Goal: Task Accomplishment & Management: Complete application form

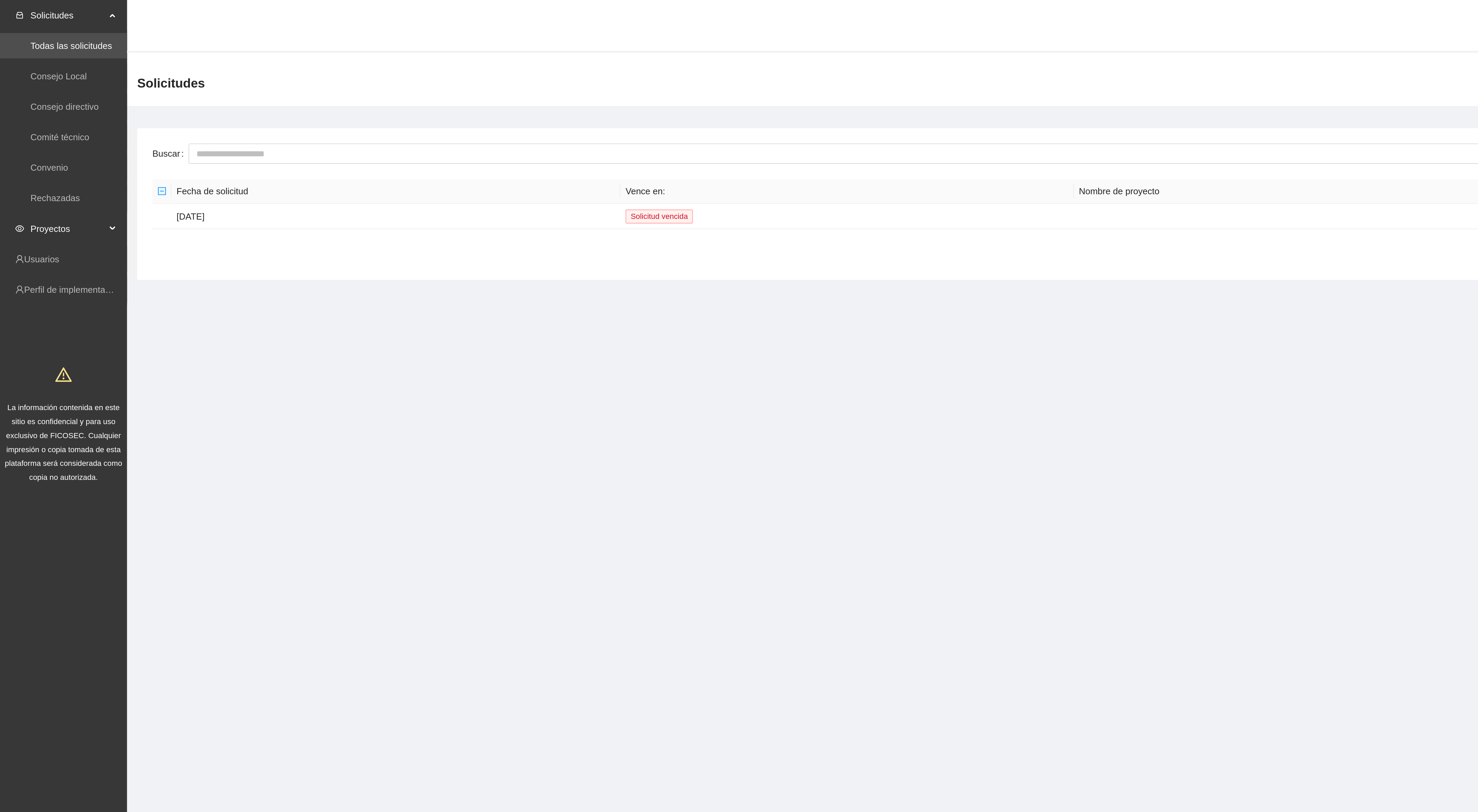
click at [29, 121] on span "Proyectos" at bounding box center [36, 123] width 40 height 14
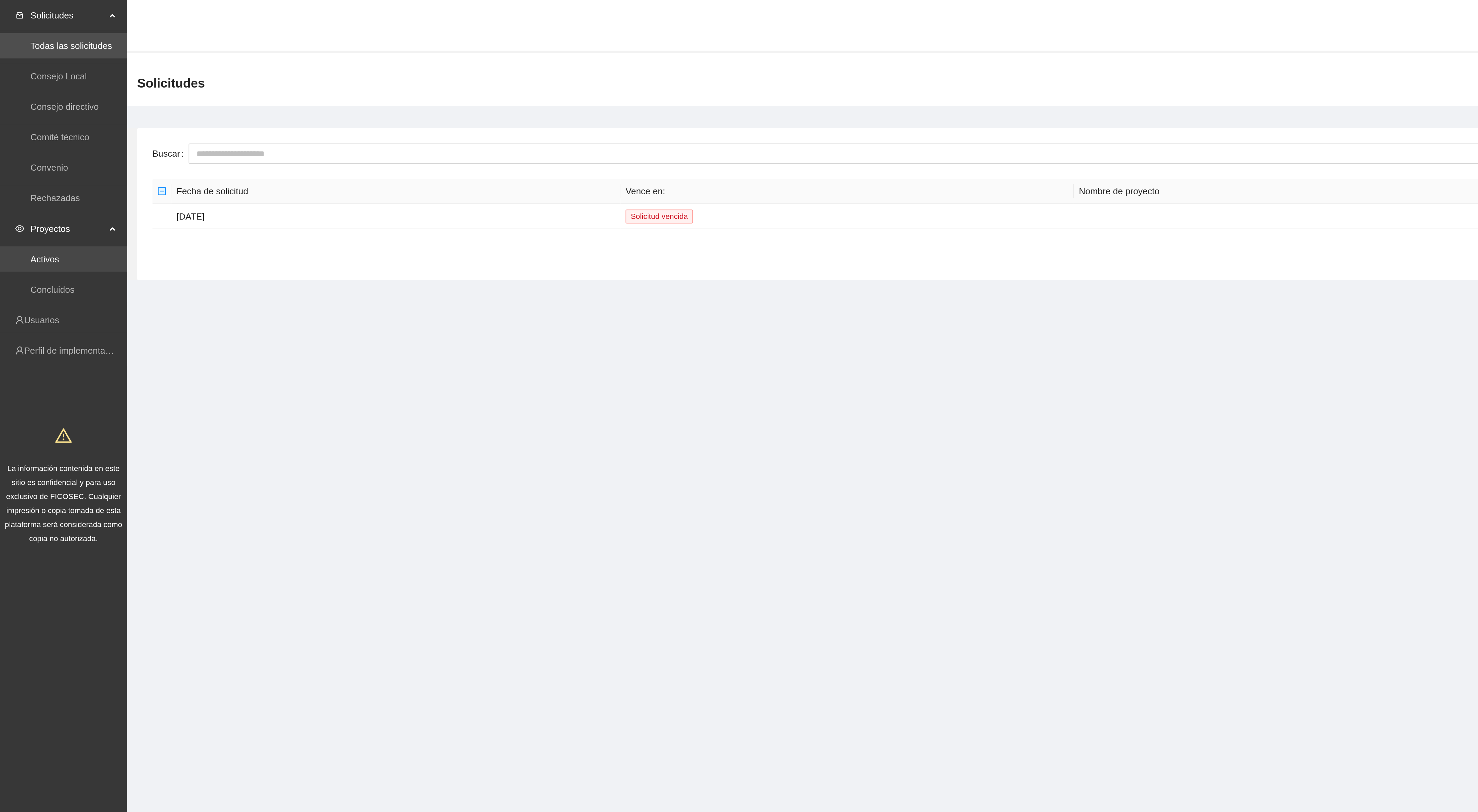
click at [29, 137] on link "Activos" at bounding box center [24, 139] width 16 height 6
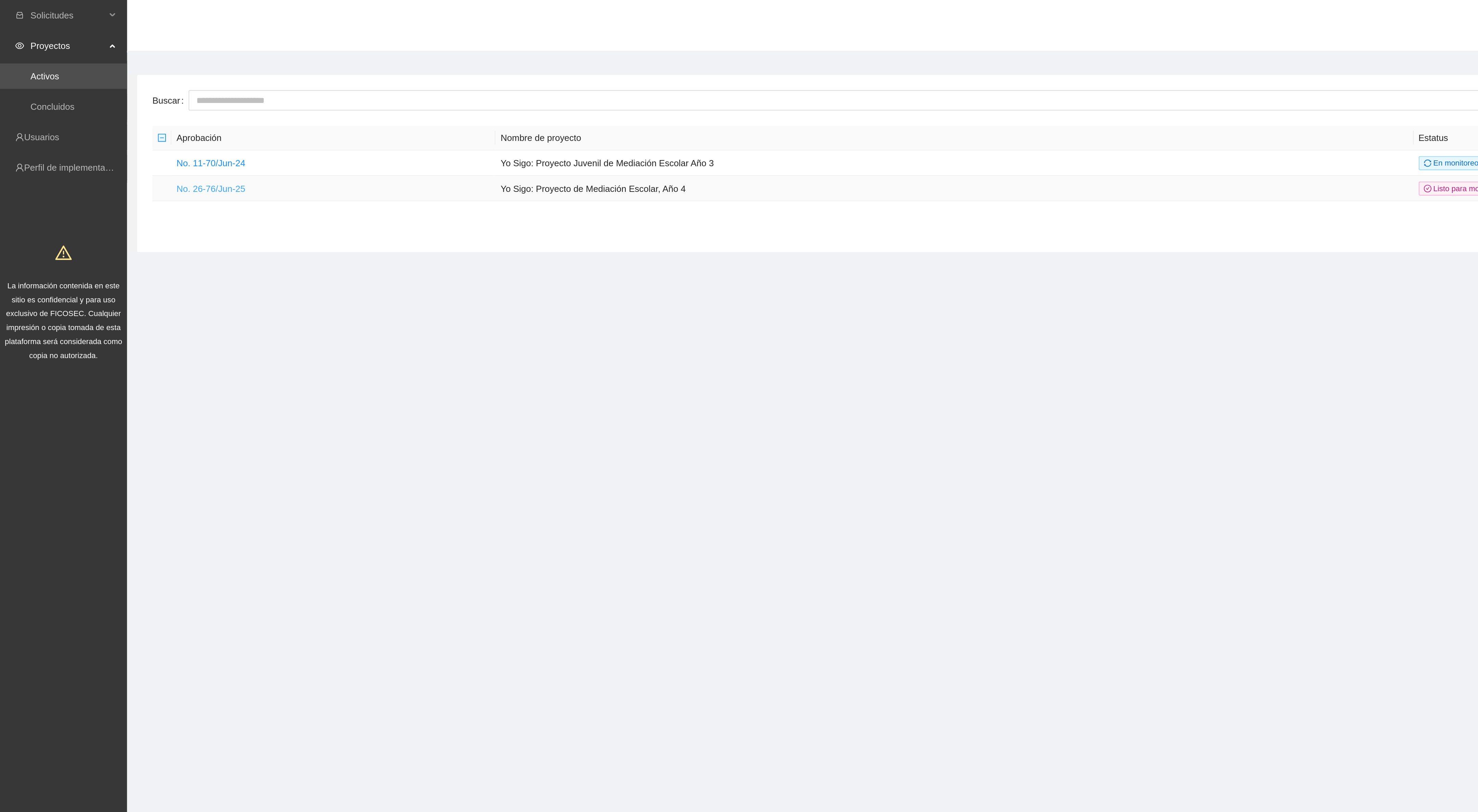
click at [121, 103] on link "No. 26-76/Jun-25" at bounding box center [113, 102] width 37 height 6
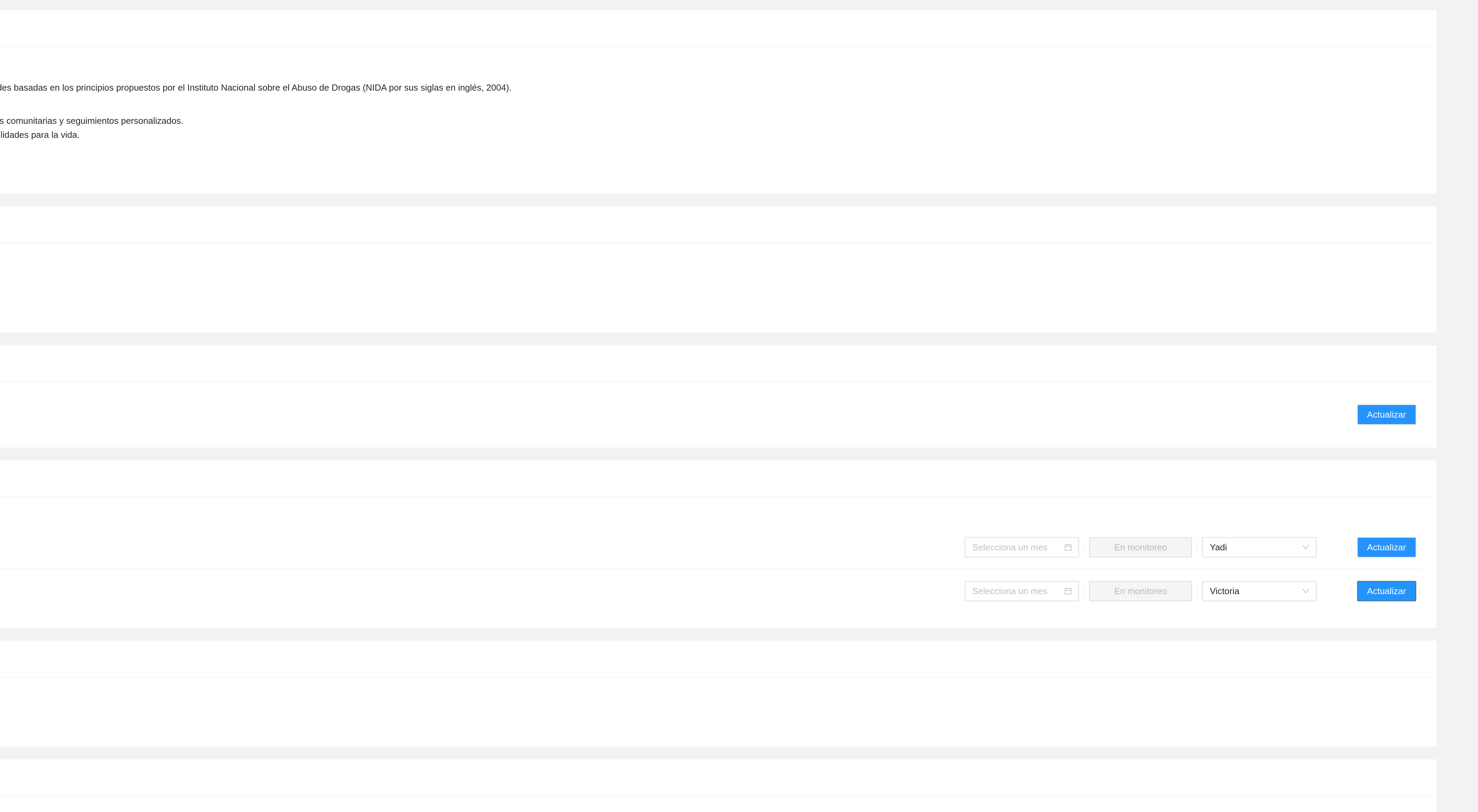
click at [1436, 558] on span "Actualizar" at bounding box center [1429, 562] width 21 height 7
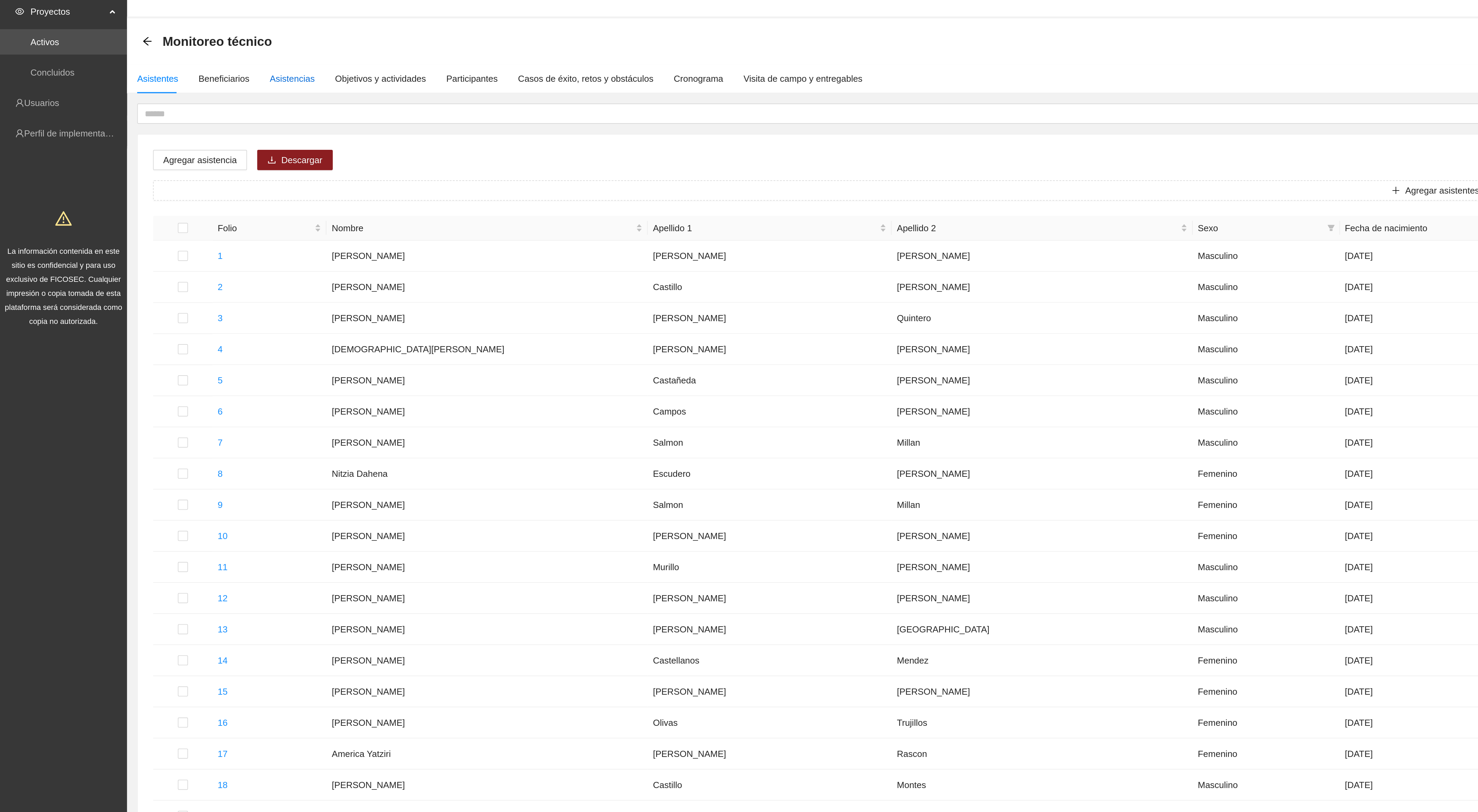
click at [150, 64] on div "Asistencias" at bounding box center [157, 61] width 24 height 7
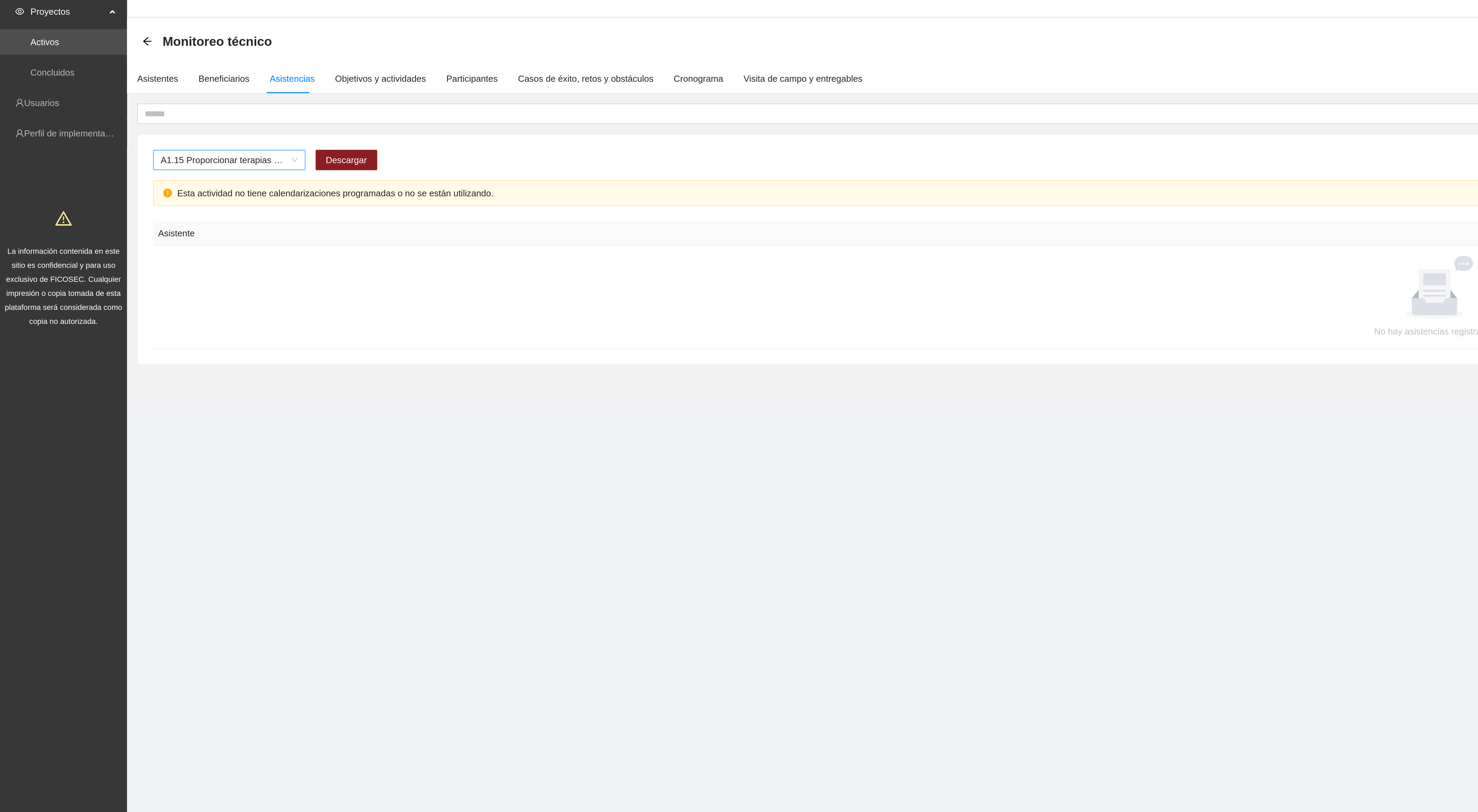
click at [158, 107] on span "A1.15 Proporcionar terapias cognitivo-conductuales de seguimiento a adolescente…" at bounding box center [123, 105] width 74 height 10
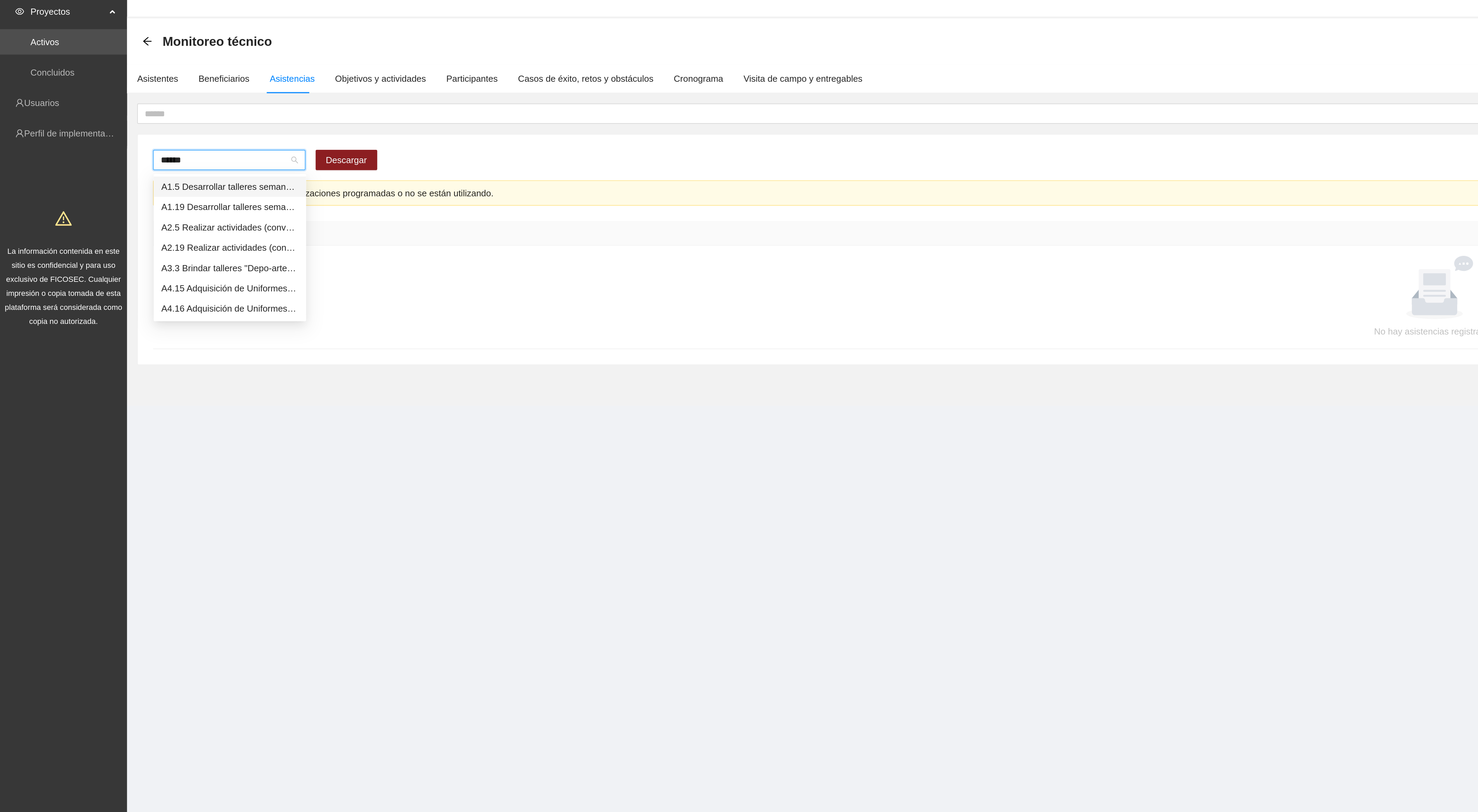
type input "*******"
click at [133, 115] on div "A1.5 Desarrollar talleres semanales de habilidades para la vida, temática: depo…" at bounding box center [124, 119] width 74 height 7
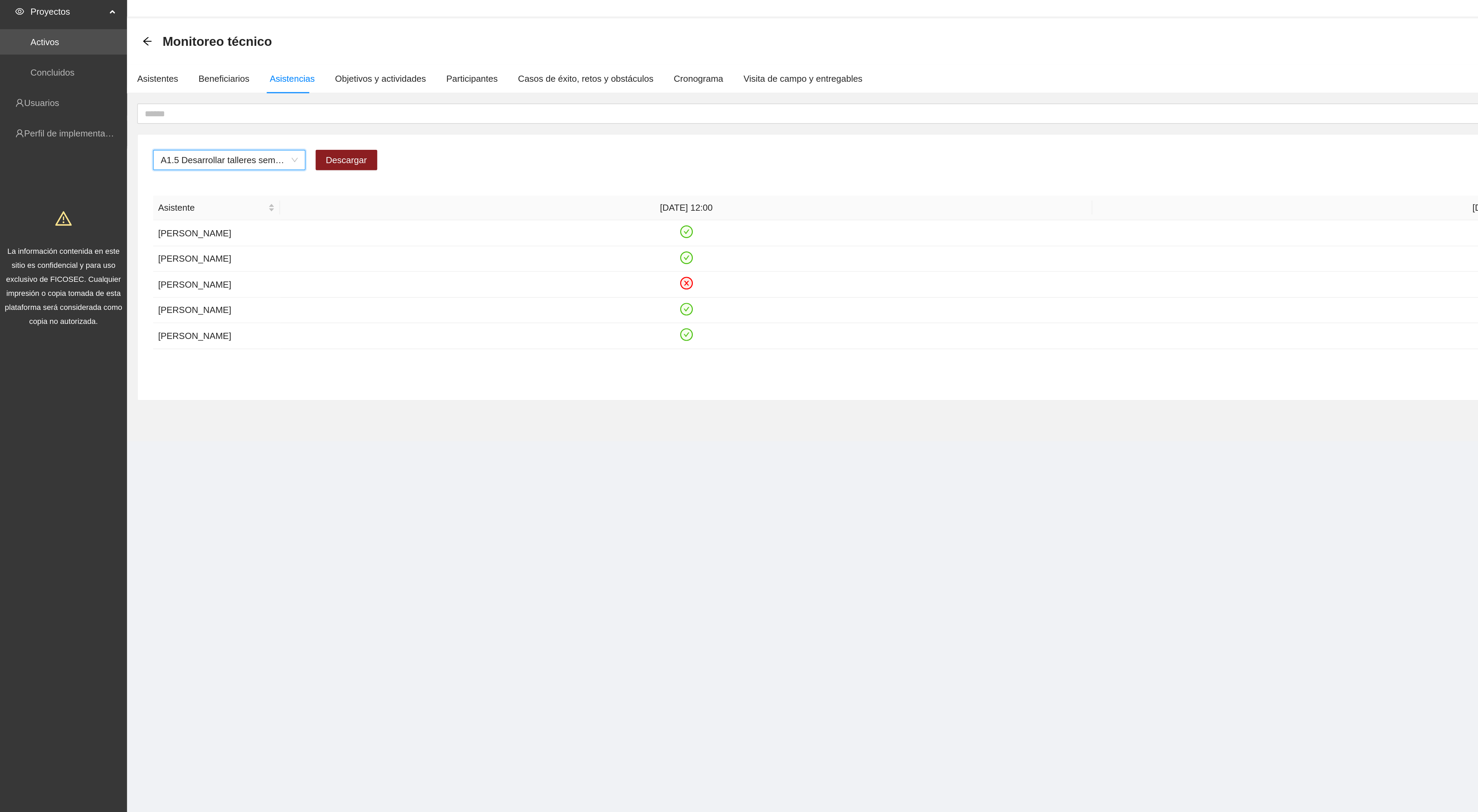
click at [104, 106] on span "A1.5 Desarrollar talleres semanales de habilidades para la vida, temática: depo…" at bounding box center [123, 105] width 74 height 10
type input "****"
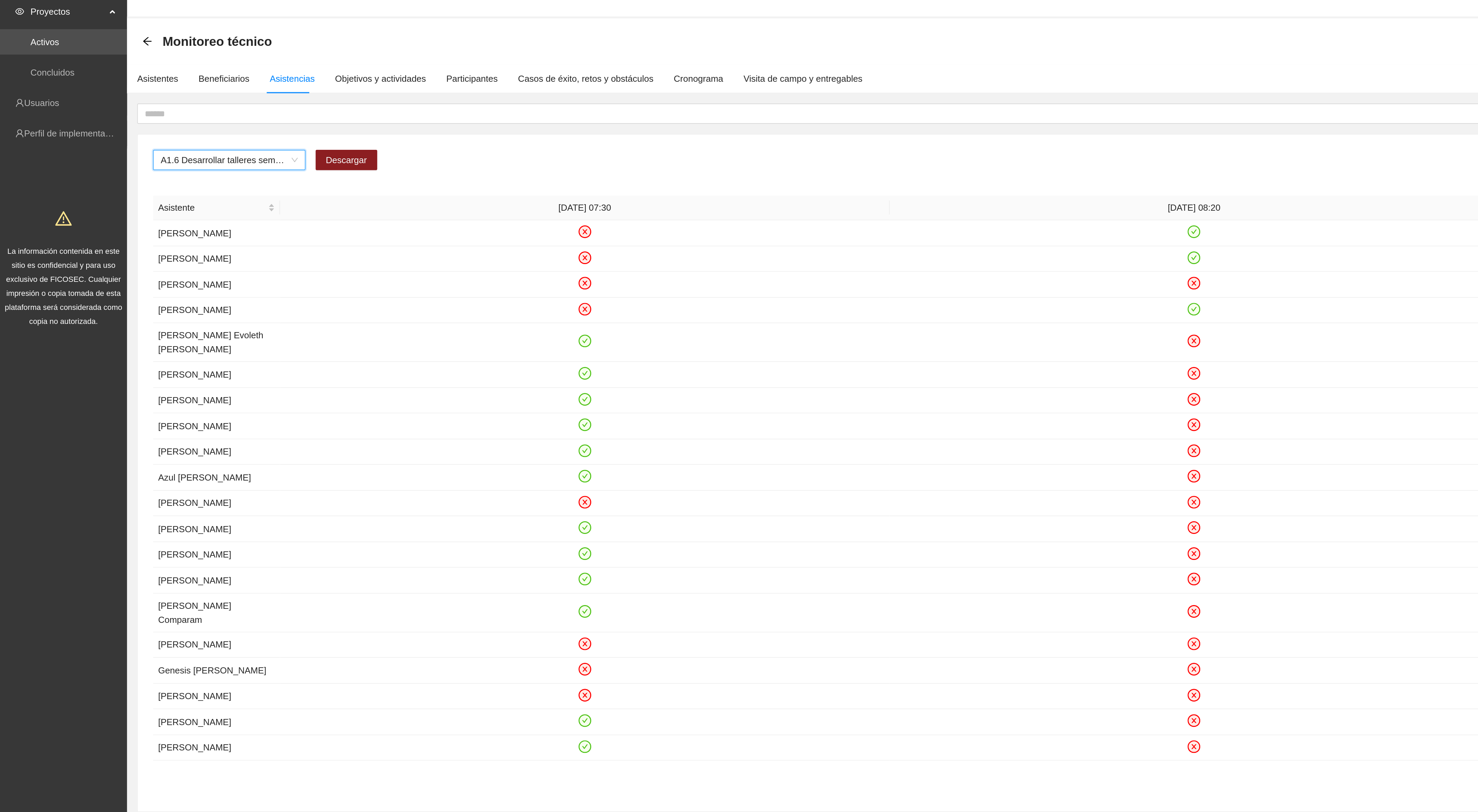
click at [155, 104] on span "A1.6 Desarrollar talleres semanales de habilidades para la vida, temática: arte…" at bounding box center [123, 105] width 74 height 10
drag, startPoint x: 154, startPoint y: 105, endPoint x: 93, endPoint y: 100, distance: 61.2
click at [93, 100] on span "A1.6 Desarrollar talleres semanales de habilidades para la vida, temática: arte…" at bounding box center [123, 105] width 74 height 10
drag, startPoint x: 88, startPoint y: 105, endPoint x: 167, endPoint y: 105, distance: 79.0
click at [167, 105] on div "A1.6 Desarrollar talleres semanales de habilidades para la vida, temática: arte…" at bounding box center [143, 105] width 121 height 11
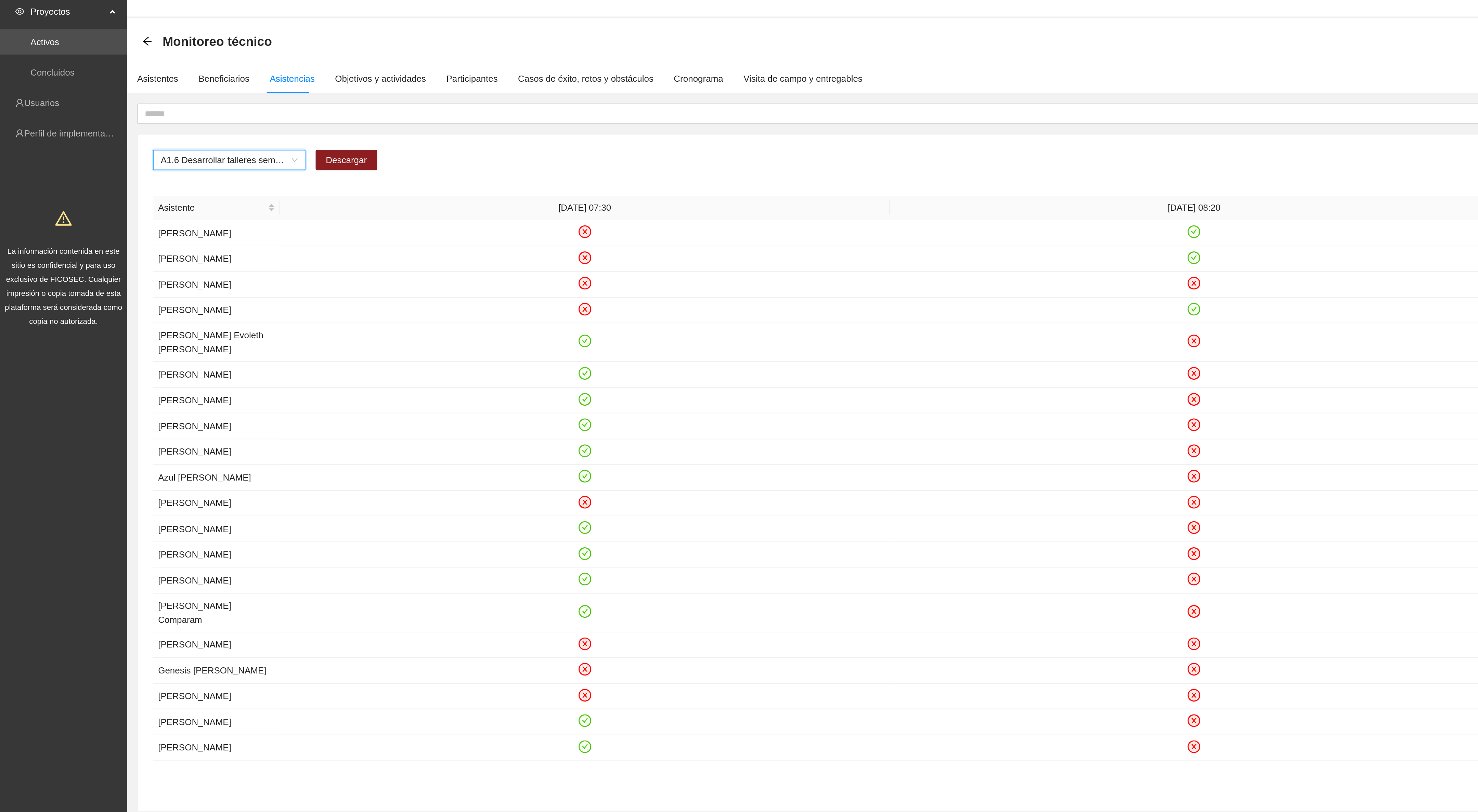
click at [156, 103] on span "A1.6 Desarrollar talleres semanales de habilidades para la vida, temática: arte…" at bounding box center [123, 105] width 74 height 10
click at [161, 106] on div "A1.6 Desarrollar talleres semanales de habilidades para la vida, temática: arte…" at bounding box center [123, 105] width 82 height 11
click at [102, 105] on span "A1.6 Desarrollar talleres semanales de habilidades para la vida, temática: arte…" at bounding box center [123, 105] width 74 height 10
click at [159, 105] on span "A1.6 Desarrollar talleres semanales de habilidades para la vida, temática: arte…" at bounding box center [123, 105] width 74 height 10
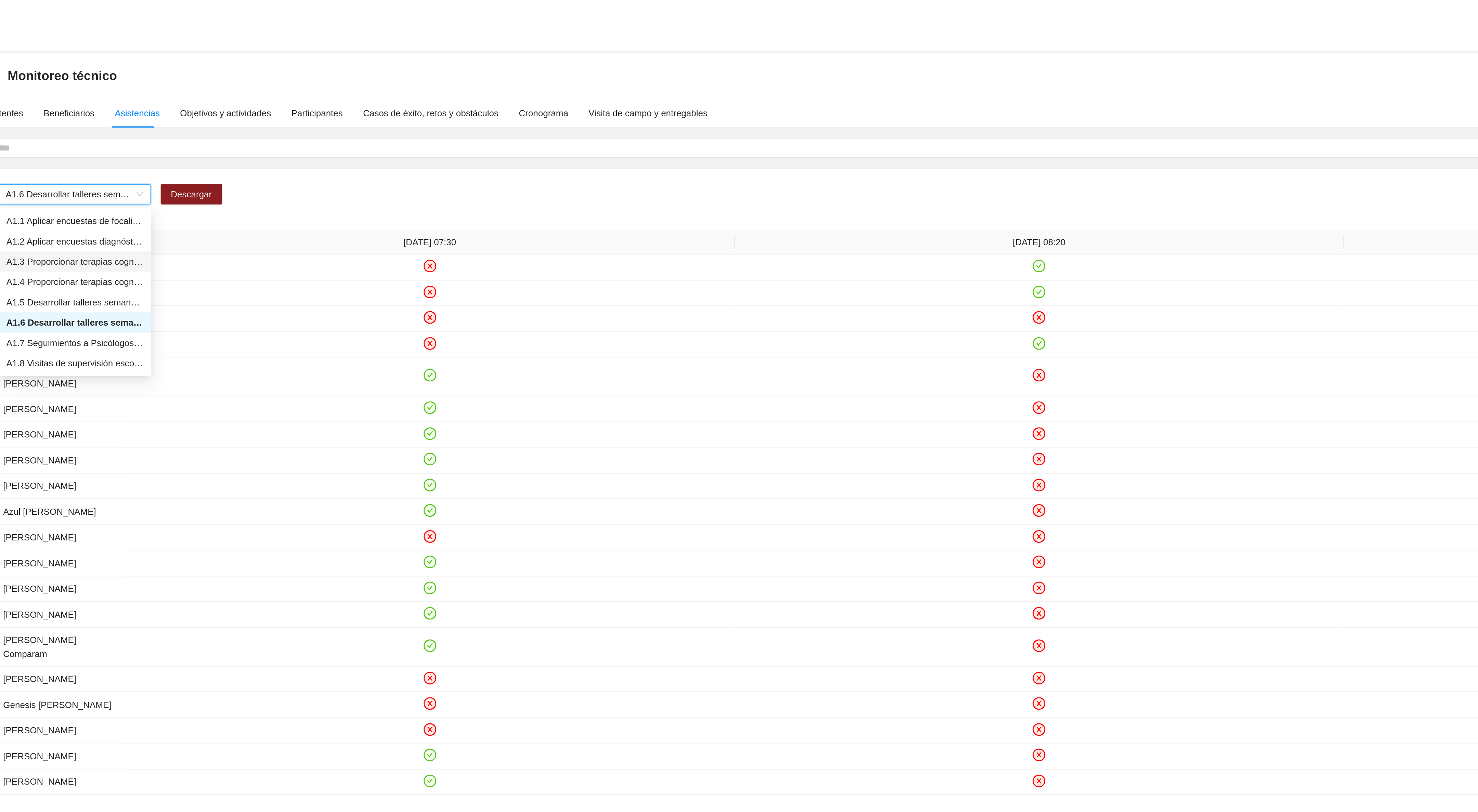
click at [158, 104] on span "A1.6 Desarrollar talleres semanales de habilidades para la vida, temática: arte…" at bounding box center [123, 105] width 74 height 10
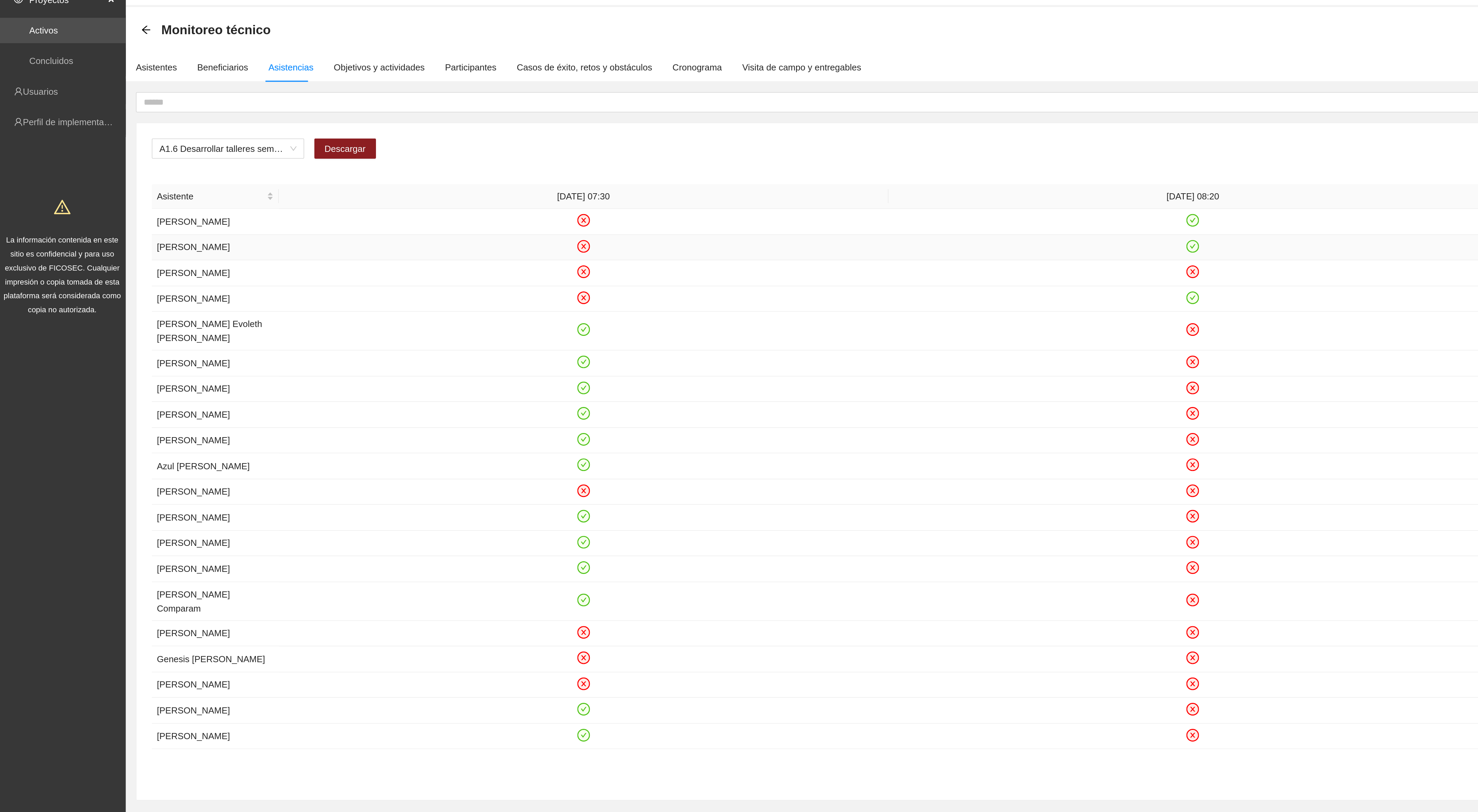
click at [643, 161] on icon "check-circle" at bounding box center [643, 157] width 7 height 7
click at [643, 161] on icon "close-circle" at bounding box center [643, 157] width 7 height 7
click at [83, 60] on div "Asistentes" at bounding box center [85, 61] width 22 height 7
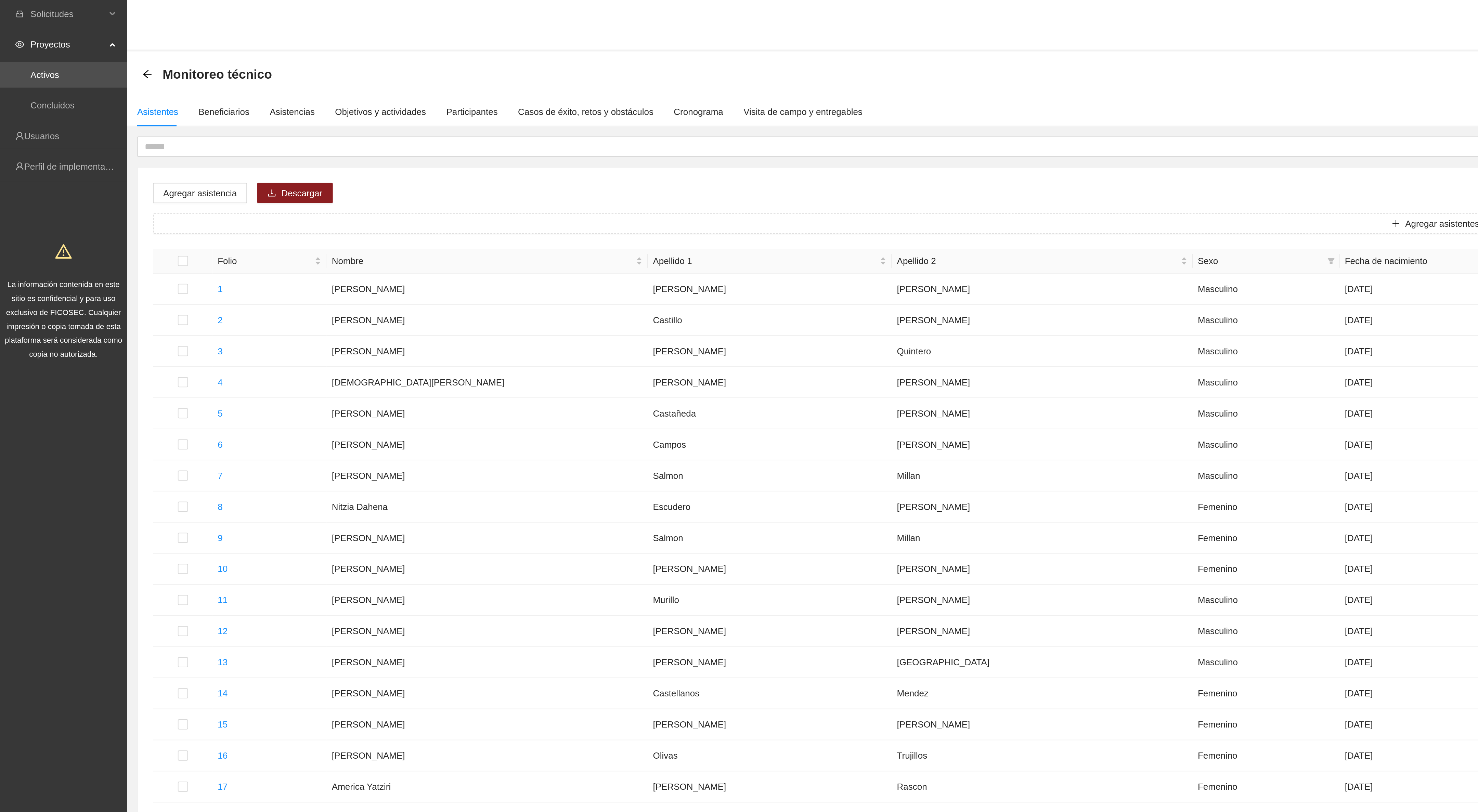
click at [26, 23] on span "Proyectos" at bounding box center [36, 25] width 40 height 14
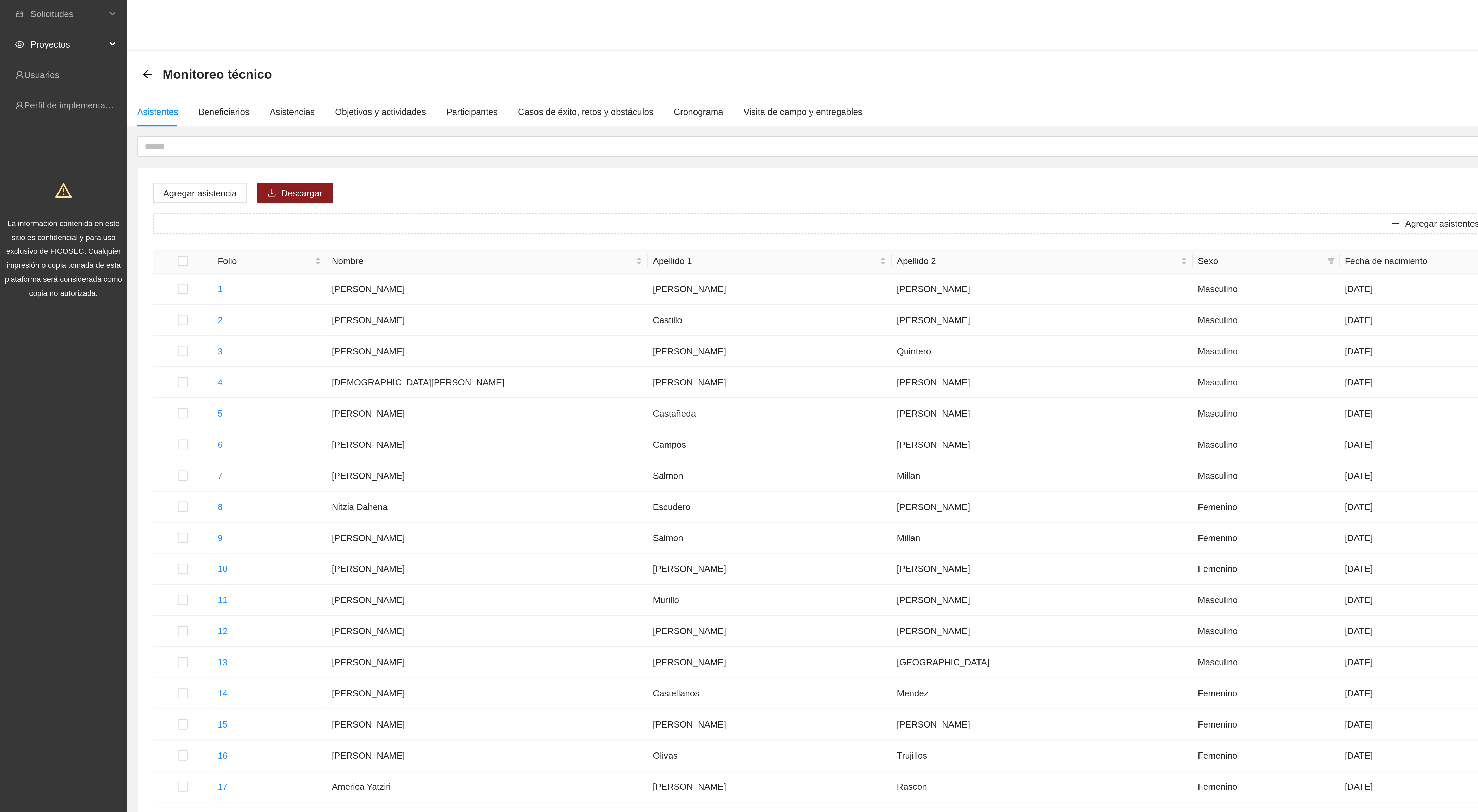
click at [26, 23] on span "Proyectos" at bounding box center [36, 25] width 40 height 14
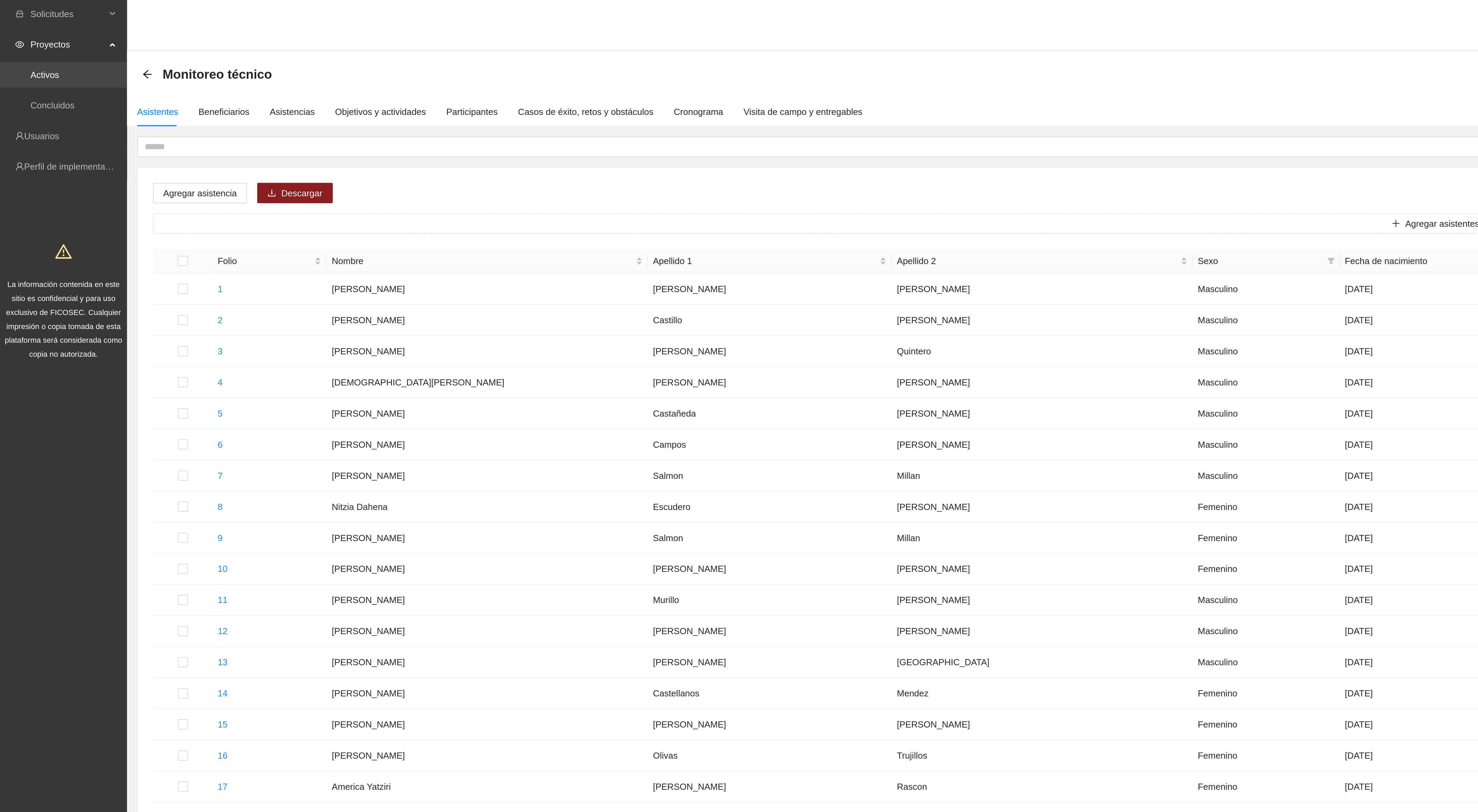
click at [21, 39] on link "Activos" at bounding box center [24, 41] width 16 height 6
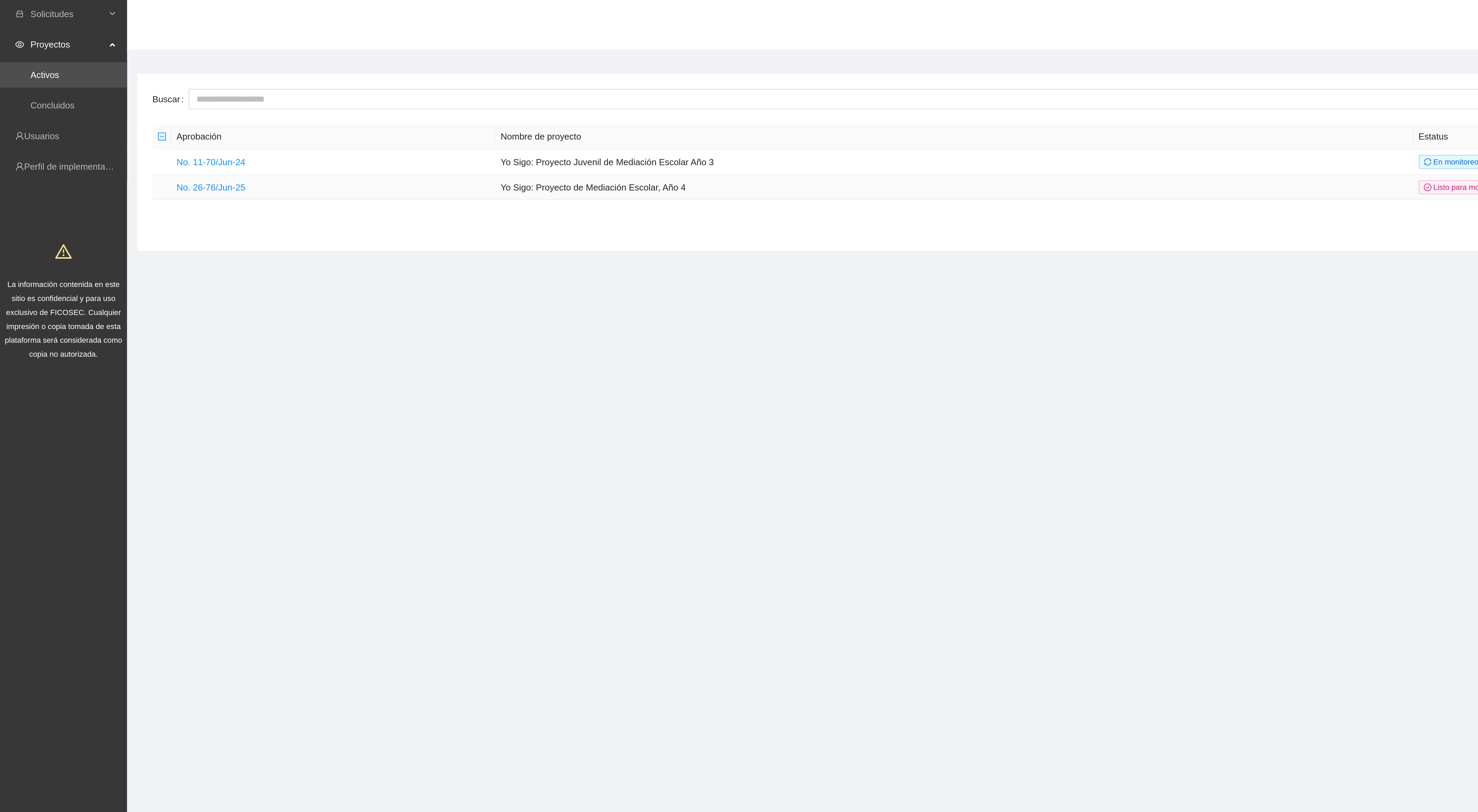
click at [133, 102] on td "No. 26-76/Jun-25" at bounding box center [179, 102] width 174 height 14
click at [123, 99] on link "No. 26-76/Jun-25" at bounding box center [113, 102] width 37 height 6
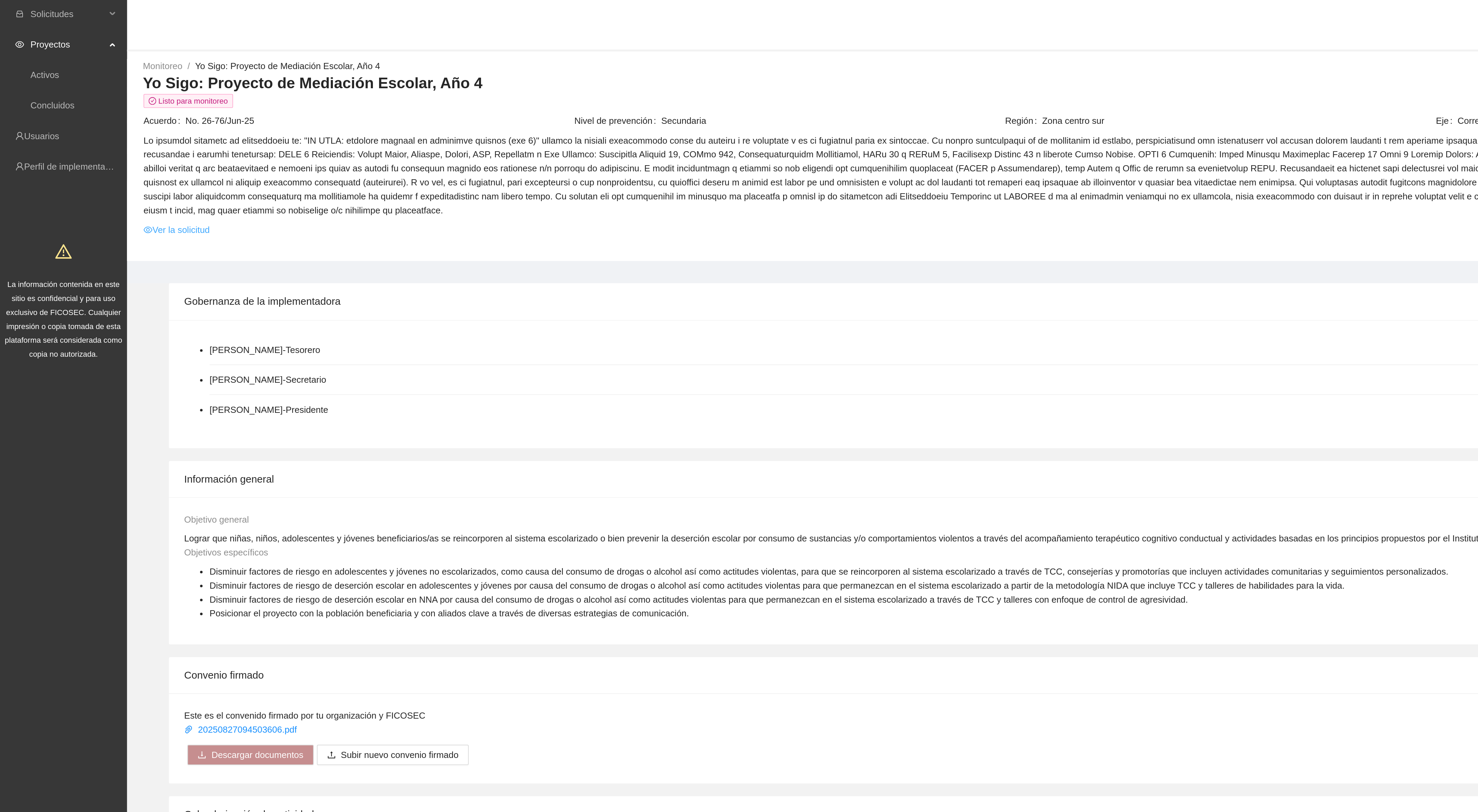
click at [108, 121] on link "Ver la solicitud" at bounding box center [95, 125] width 36 height 7
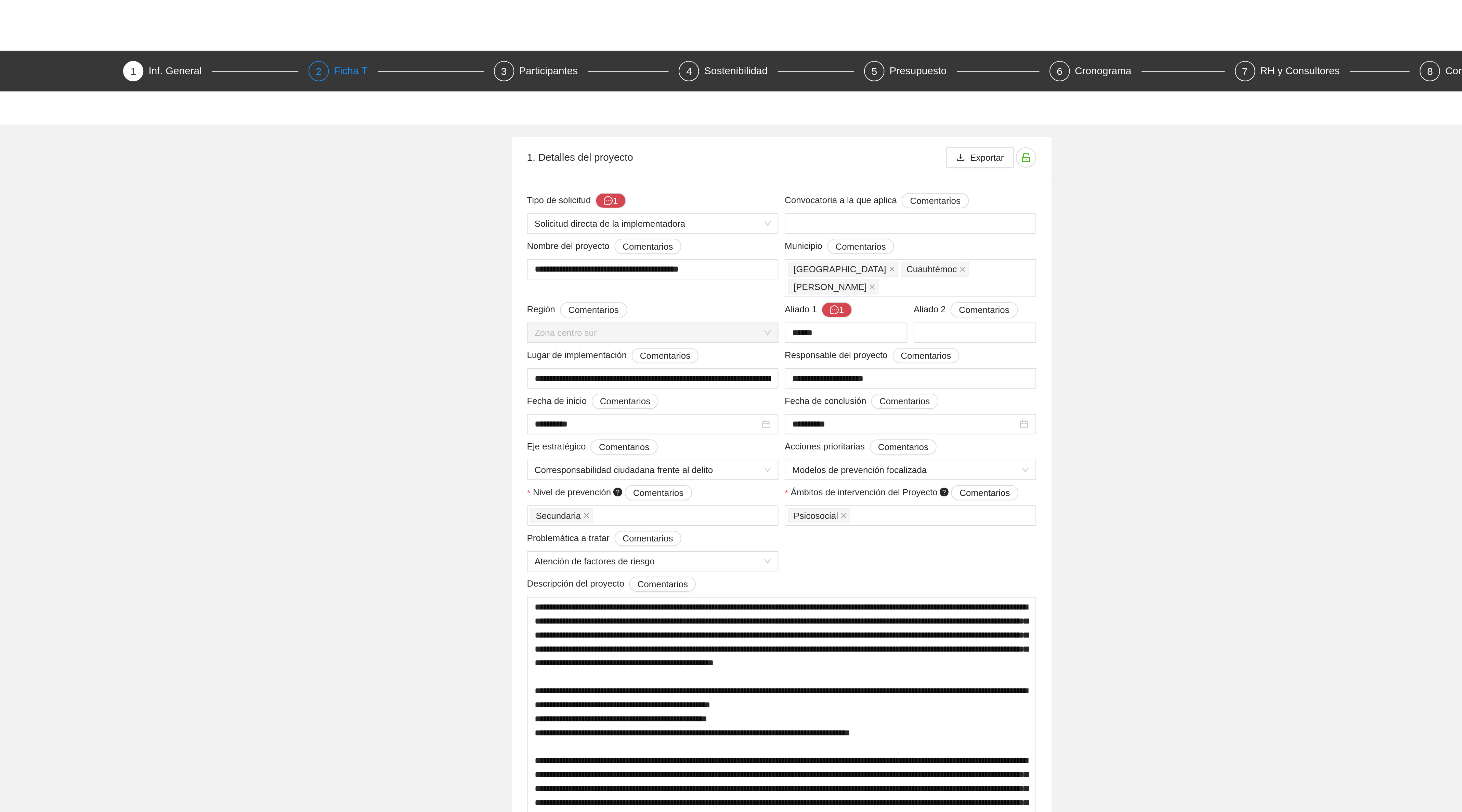
click at [504, 39] on div "Ficha T" at bounding box center [502, 39] width 24 height 11
